Goal: Navigation & Orientation: Find specific page/section

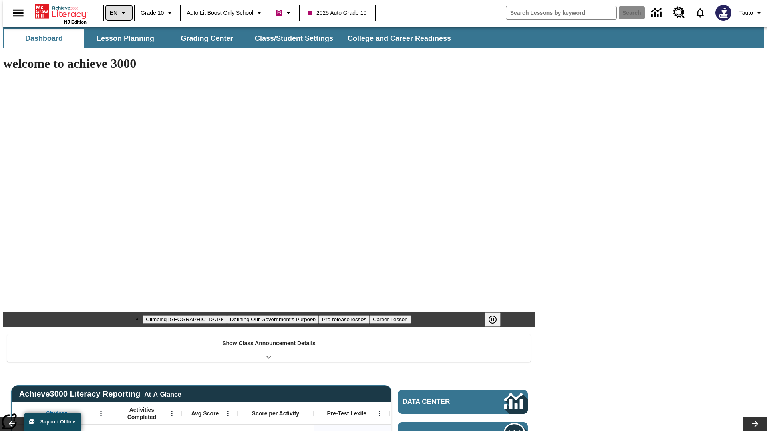
click at [119, 13] on icon "Language: EN, Select a language" at bounding box center [124, 13] width 10 height 10
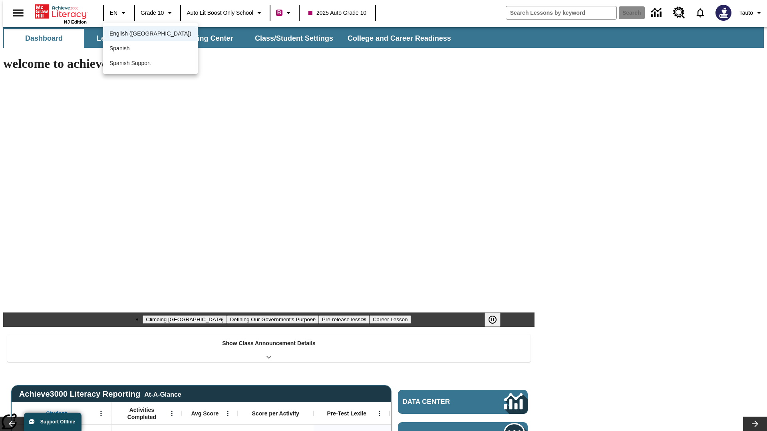
click at [133, 34] on span "English (US)" at bounding box center [150, 34] width 82 height 8
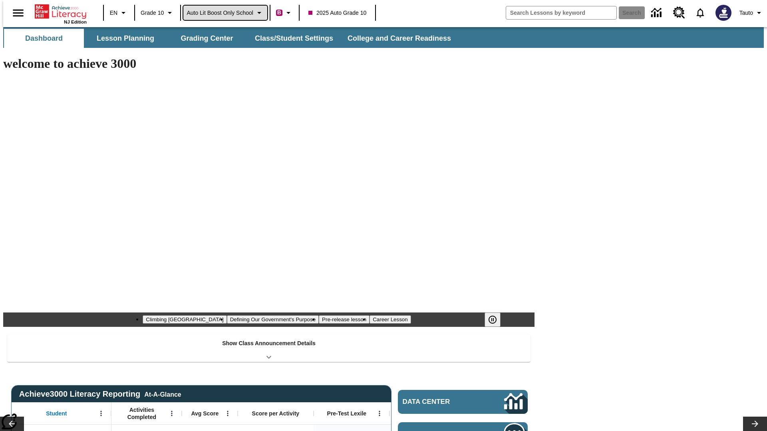
click at [225, 13] on span "Auto Lit Boost only School" at bounding box center [220, 13] width 67 height 8
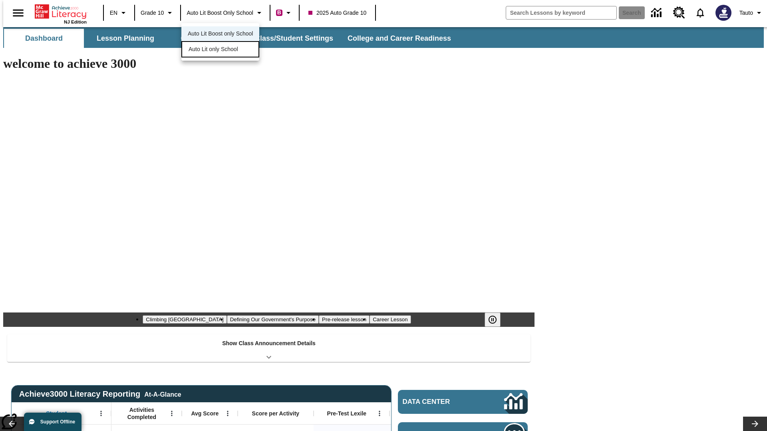
click at [214, 50] on span "Auto Lit only School" at bounding box center [214, 49] width 50 height 8
